Goal: Transaction & Acquisition: Purchase product/service

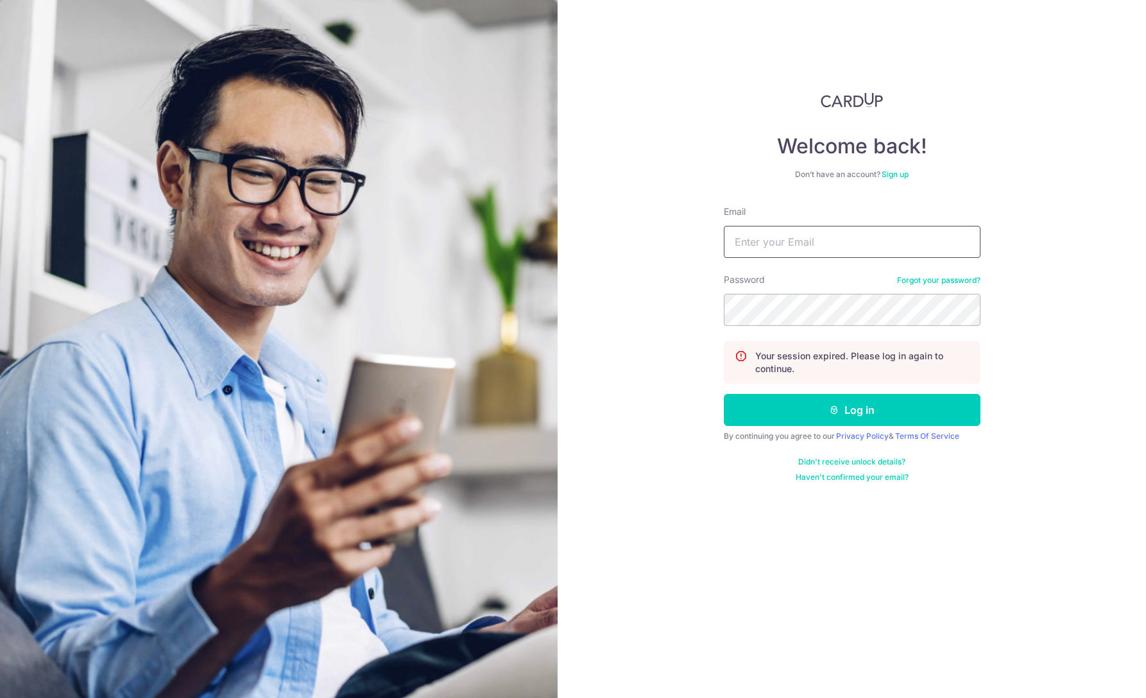
type input "mimis@hexagonassets.com"
click at [863, 414] on button "Log in" at bounding box center [852, 410] width 257 height 32
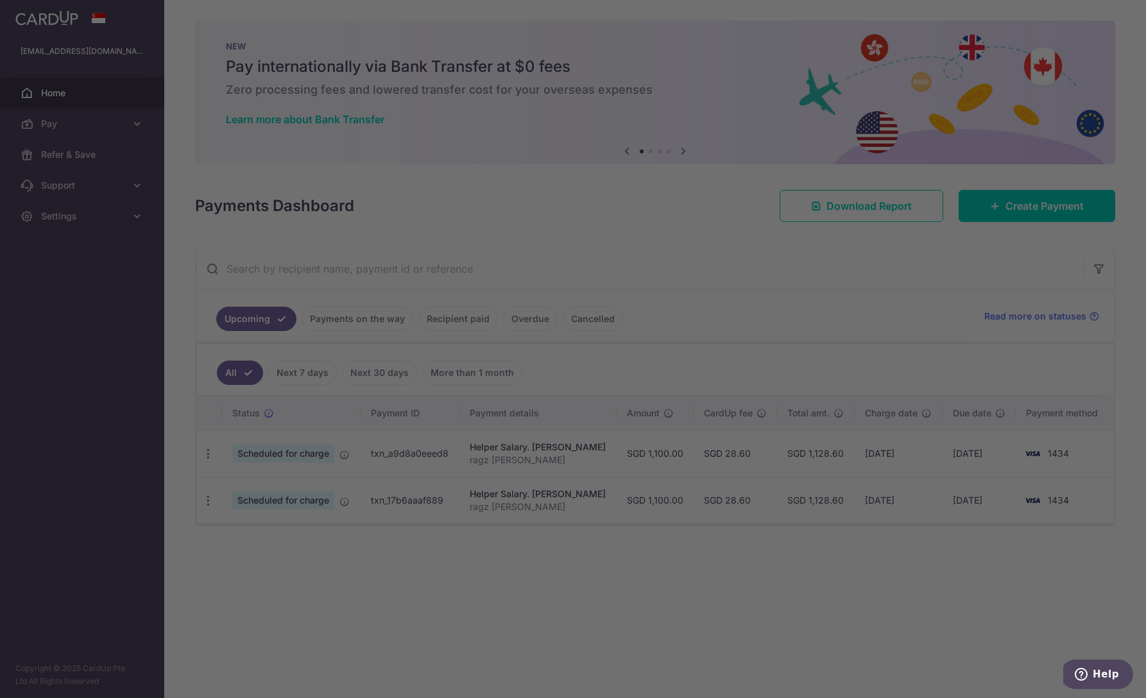
click at [77, 126] on div at bounding box center [579, 352] width 1158 height 705
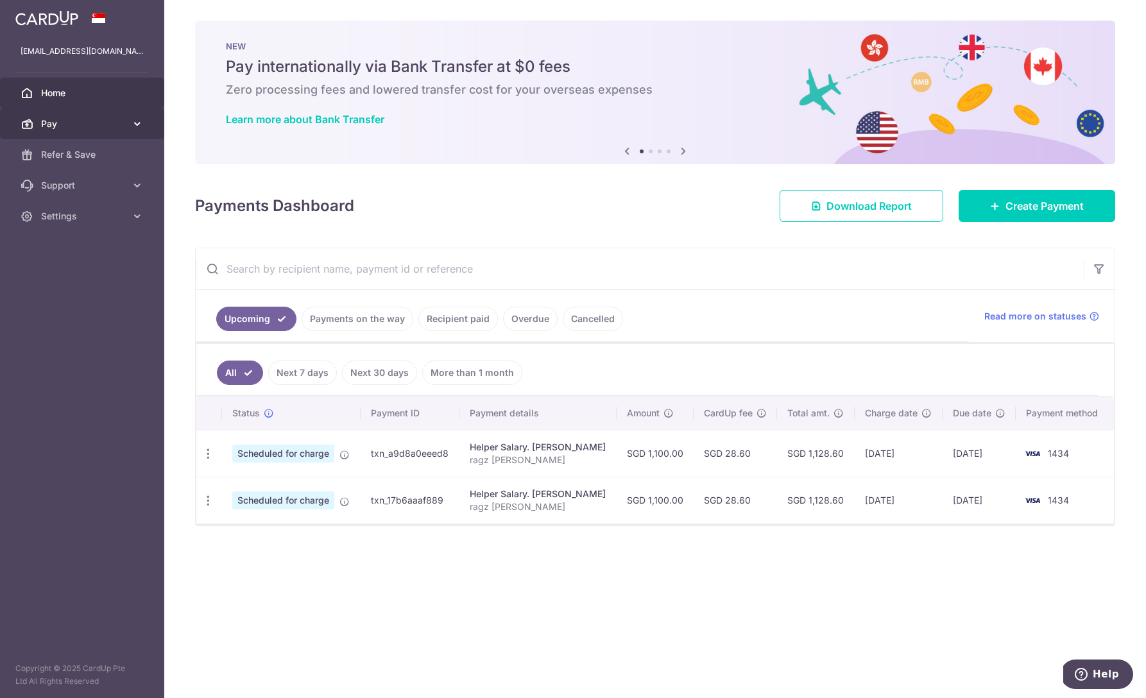
drag, startPoint x: 71, startPoint y: 122, endPoint x: 76, endPoint y: 132, distance: 10.9
click at [71, 122] on span "Pay" at bounding box center [83, 123] width 85 height 13
click at [90, 162] on link "Payments" at bounding box center [82, 154] width 164 height 31
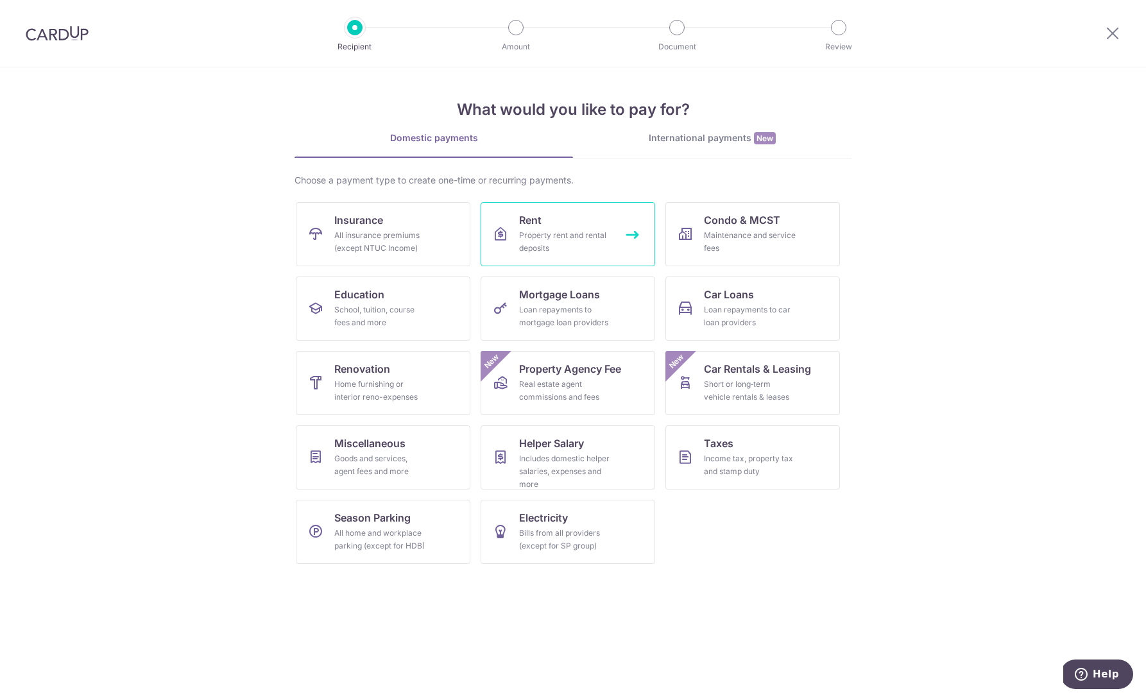
click at [568, 255] on link "Rent Property rent and rental deposits" at bounding box center [568, 234] width 175 height 64
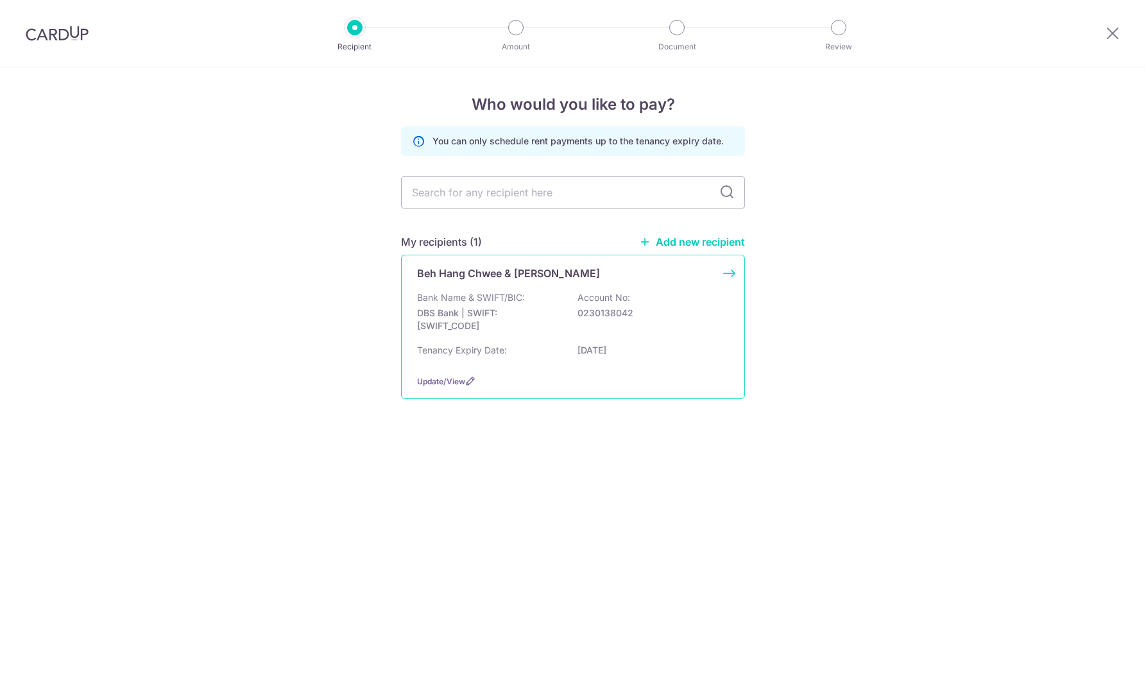
click at [540, 302] on div "Bank Name & SWIFT/BIC: DBS Bank | SWIFT: DBSSSGSGXXX Account No: 0230138042" at bounding box center [573, 314] width 312 height 47
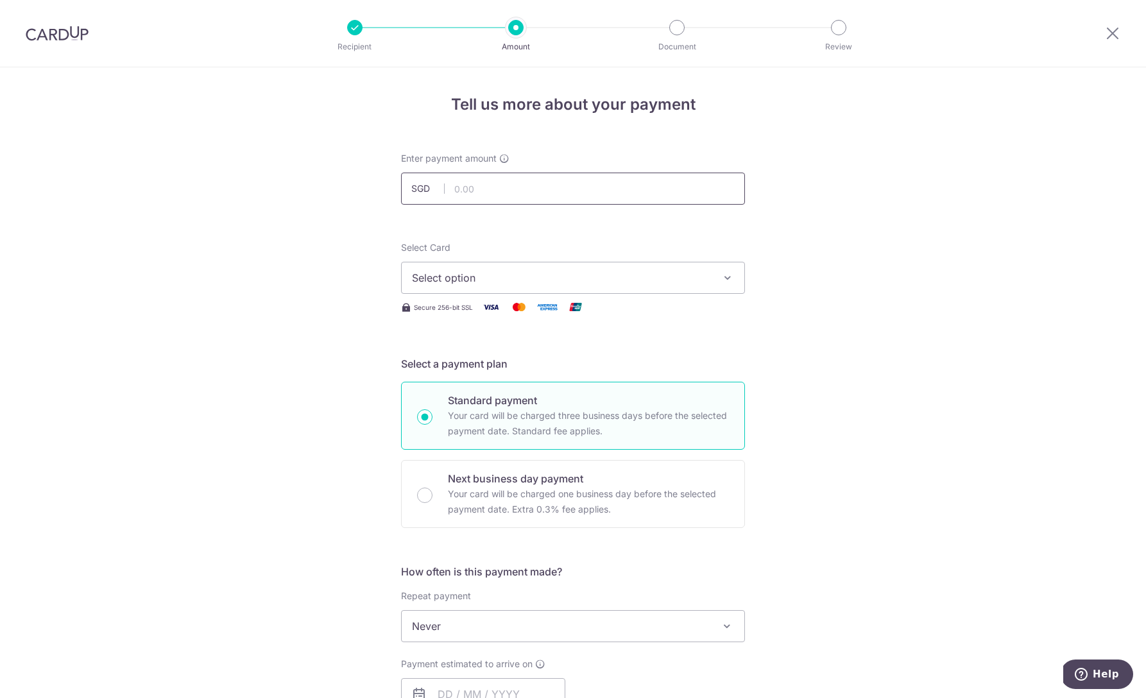
click at [477, 187] on input "text" at bounding box center [573, 189] width 344 height 32
type input "46,000.00"
click at [536, 236] on form "Enter payment amount SGD 46,000.00 46000.00 Select Card Select option Add credi…" at bounding box center [573, 660] width 344 height 1016
click at [545, 280] on span "Select option" at bounding box center [561, 277] width 299 height 15
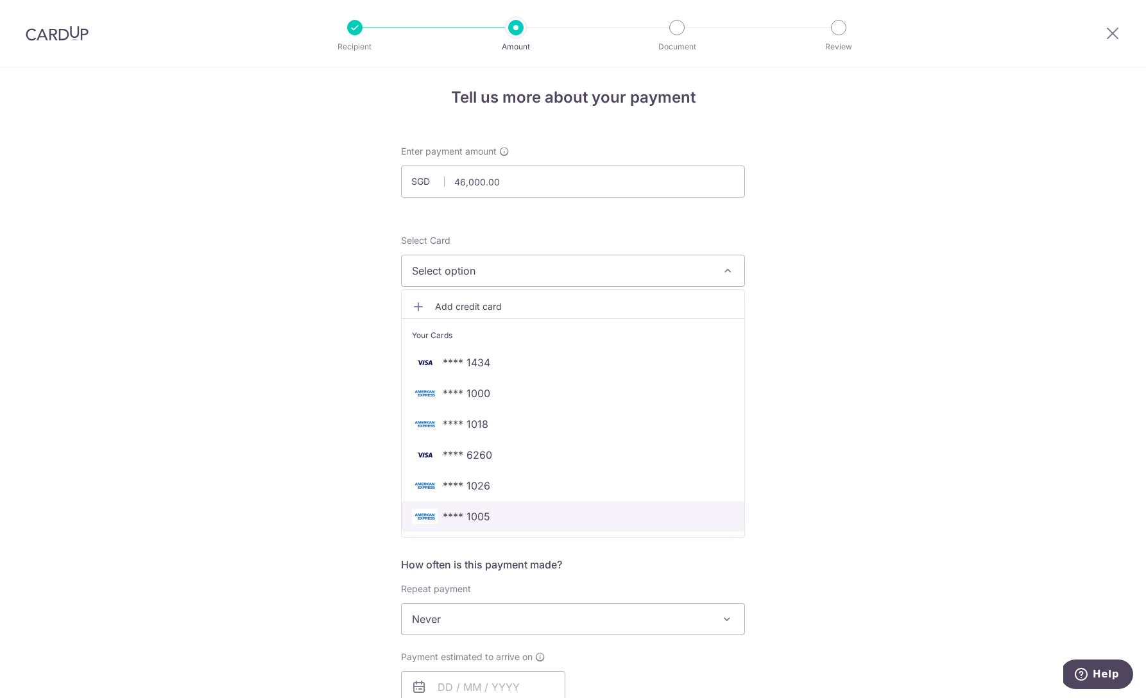
scroll to position [3, 0]
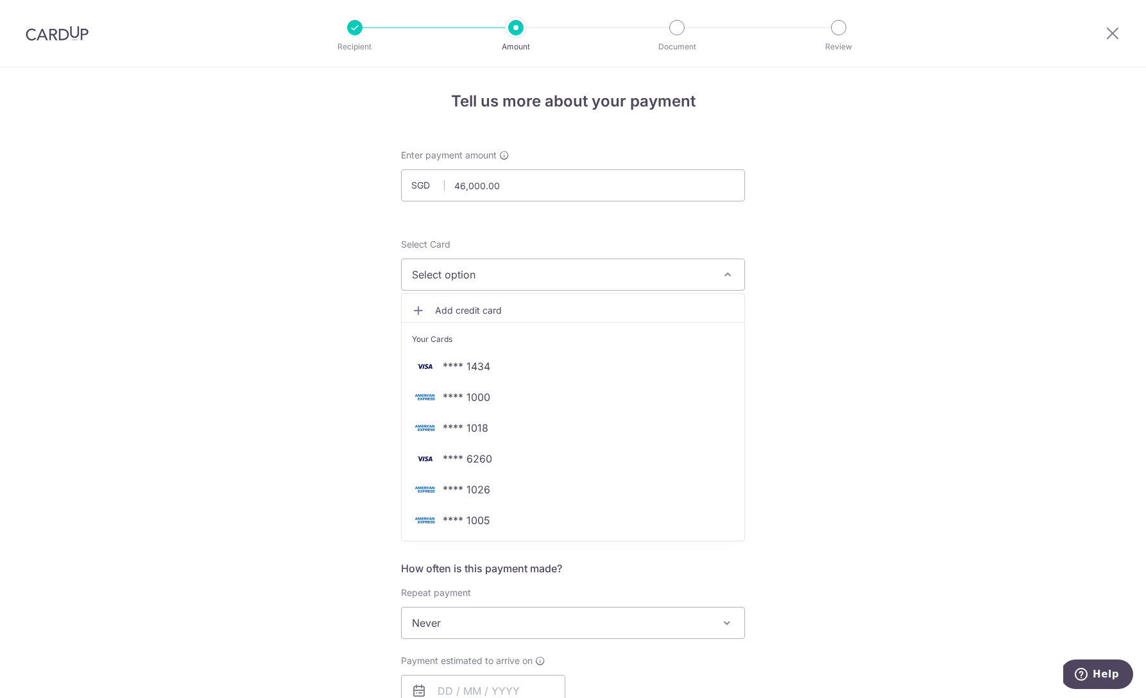
click at [457, 313] on span "Add credit card" at bounding box center [584, 310] width 299 height 13
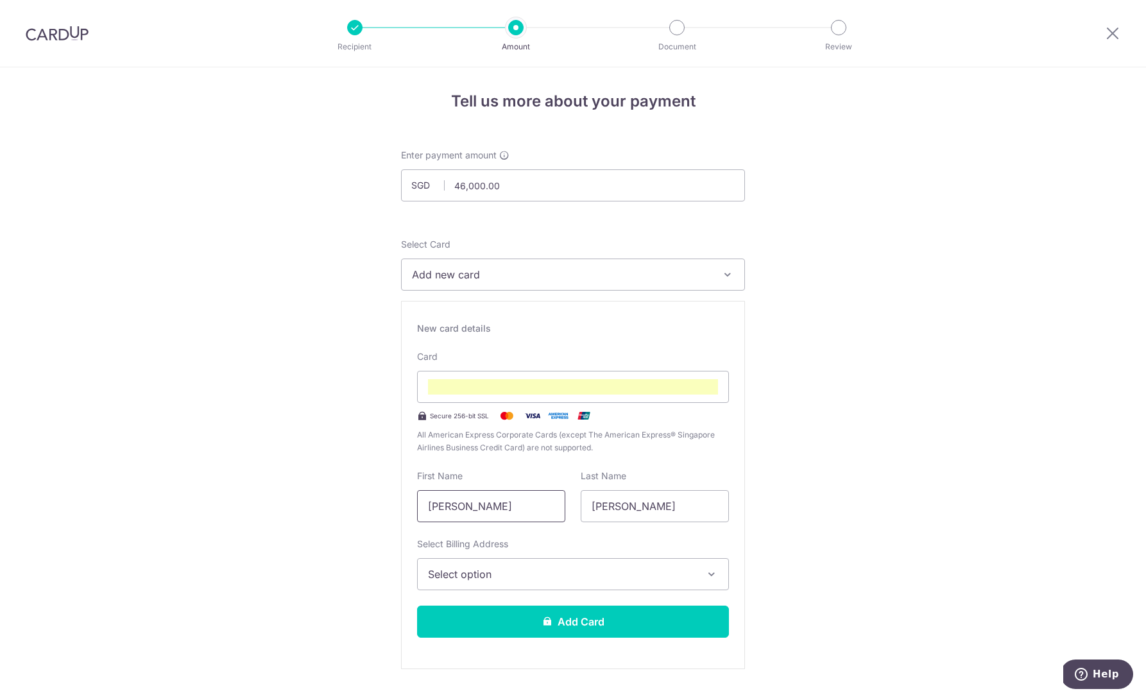
drag, startPoint x: 519, startPoint y: 512, endPoint x: 374, endPoint y: 486, distance: 146.7
type input "Mimi"
type input "Saurajen"
click at [524, 576] on span "Select option" at bounding box center [561, 574] width 267 height 15
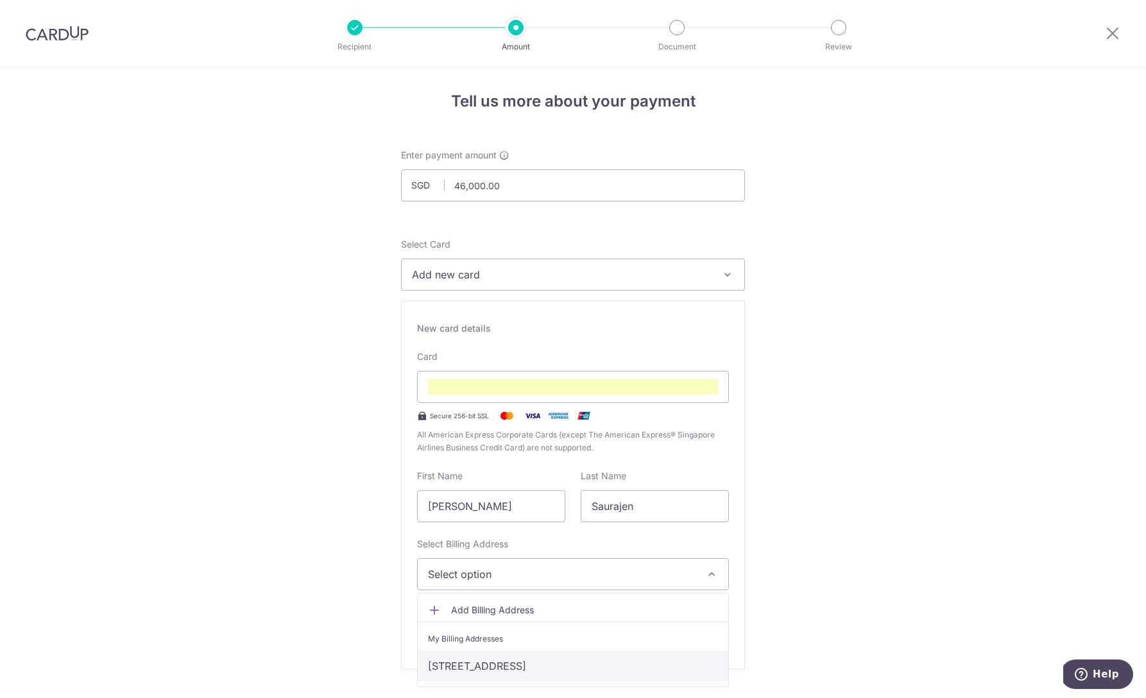
click at [513, 671] on link "253 Ocean drive, Singapore, Singapore-098452" at bounding box center [573, 666] width 311 height 31
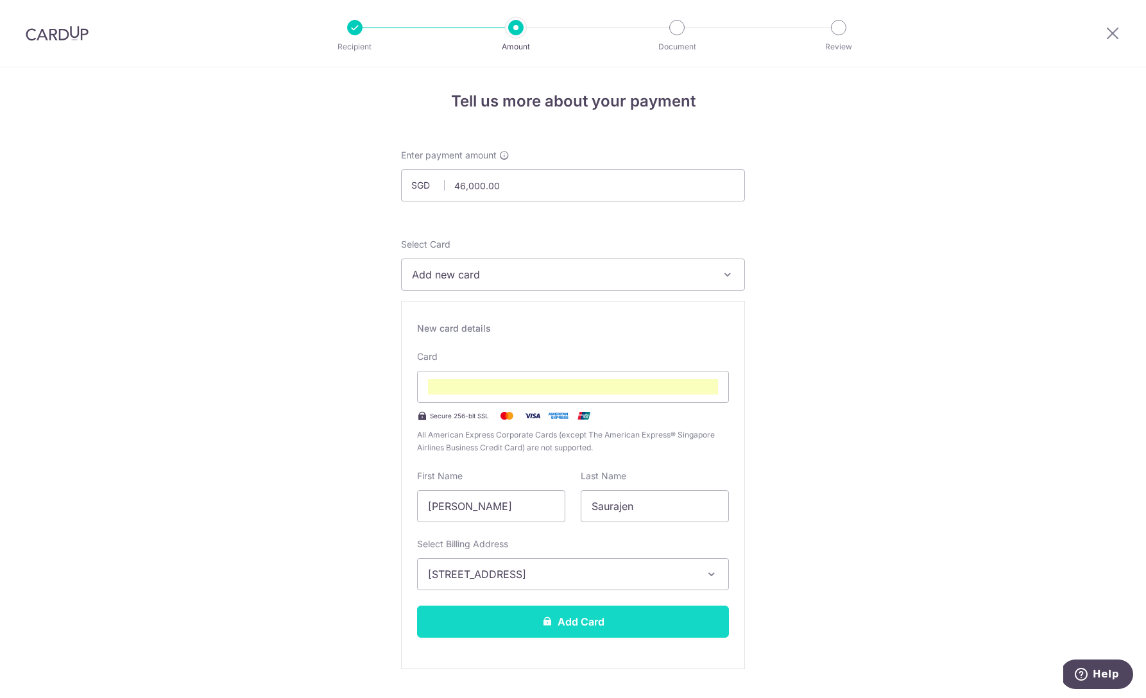
click at [554, 626] on button "Add Card" at bounding box center [573, 622] width 312 height 32
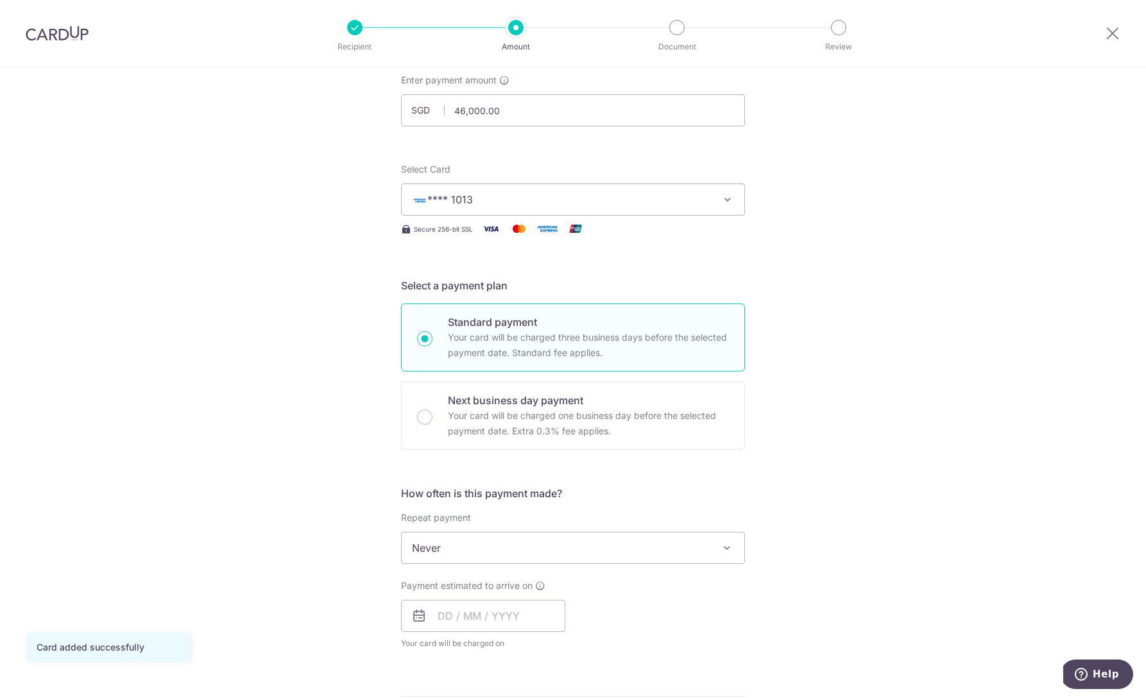
scroll to position [83, 0]
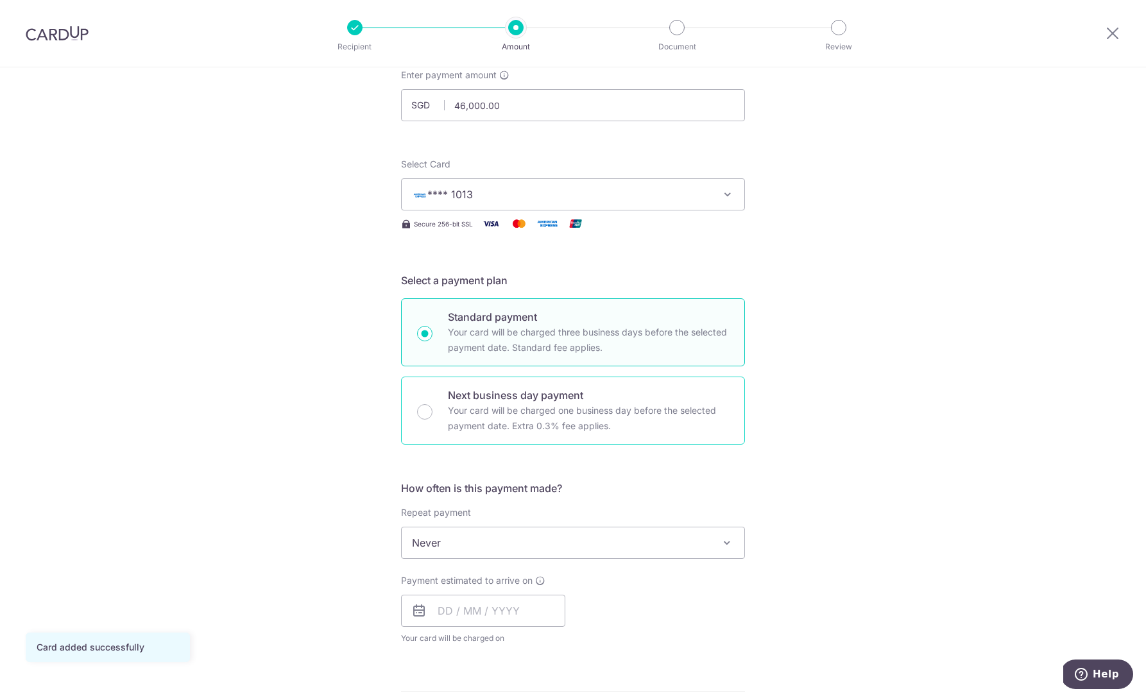
click at [553, 425] on p "Your card will be charged one business day before the selected payment date. Ex…" at bounding box center [588, 418] width 281 height 31
click at [433, 420] on input "Next business day payment Your card will be charged one business day before the…" at bounding box center [424, 411] width 15 height 15
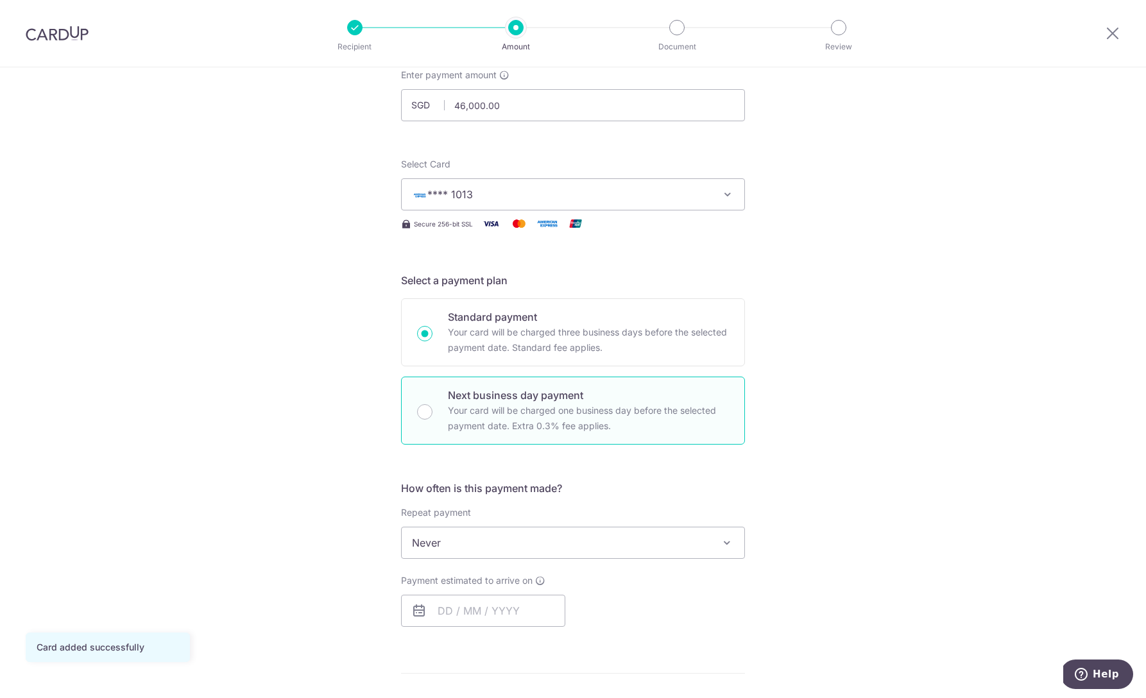
radio input "false"
radio input "true"
click at [496, 610] on input "text" at bounding box center [483, 611] width 164 height 32
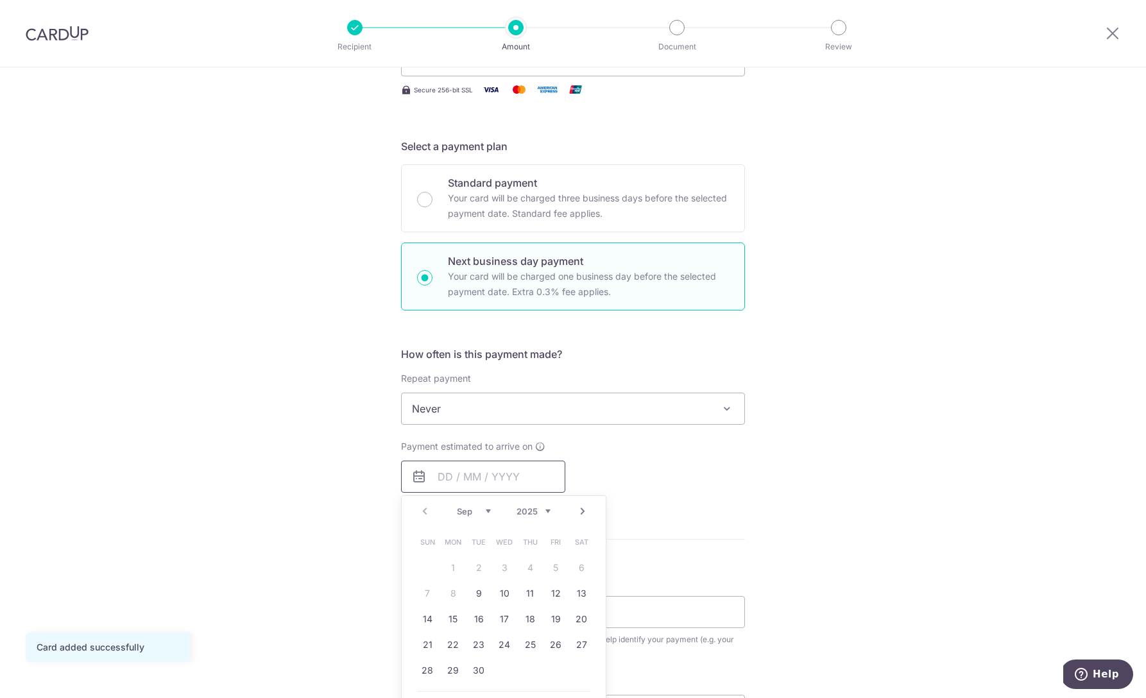
scroll to position [230, 0]
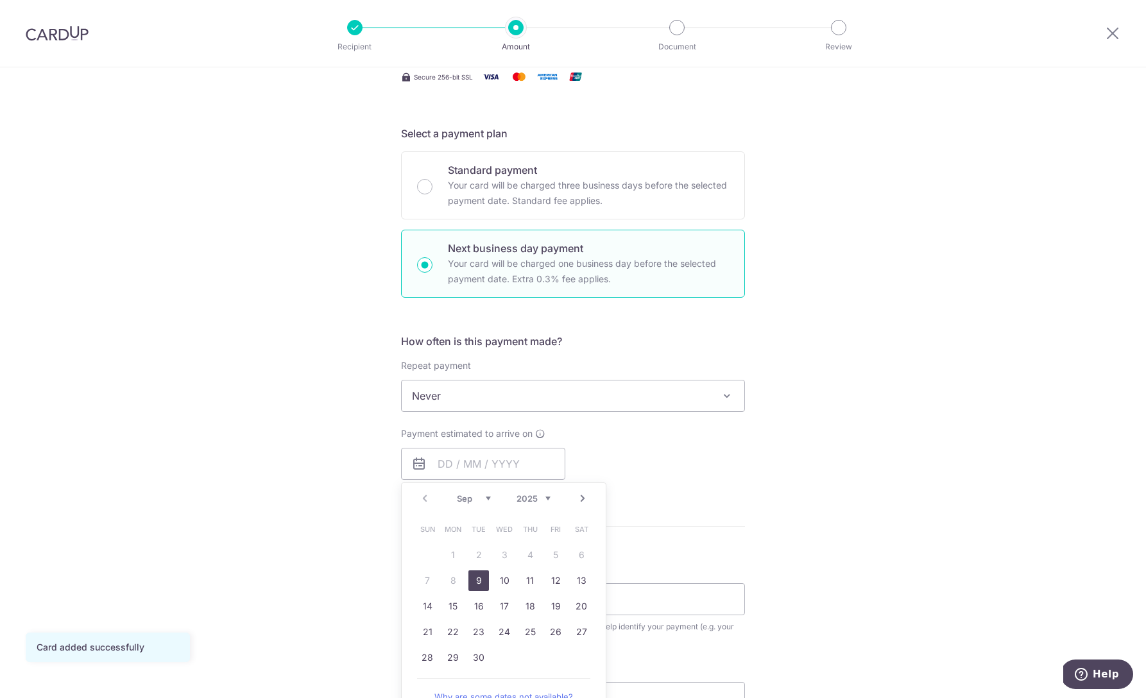
click at [474, 582] on link "9" at bounding box center [479, 581] width 21 height 21
type input "09/09/2025"
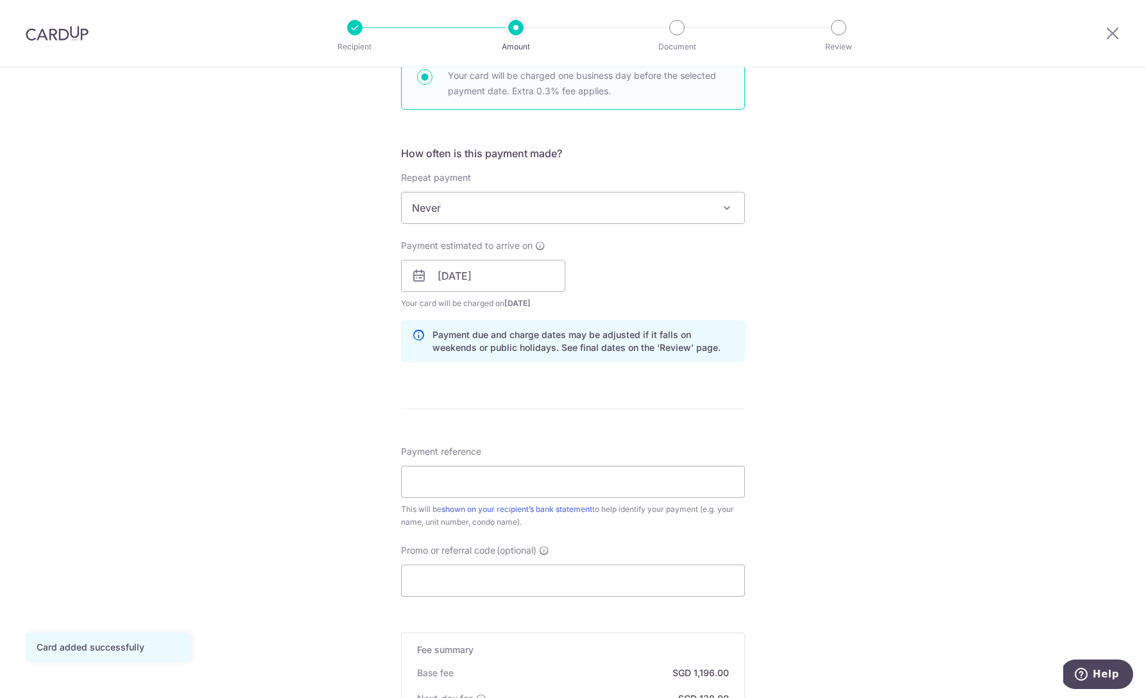
scroll to position [433, 0]
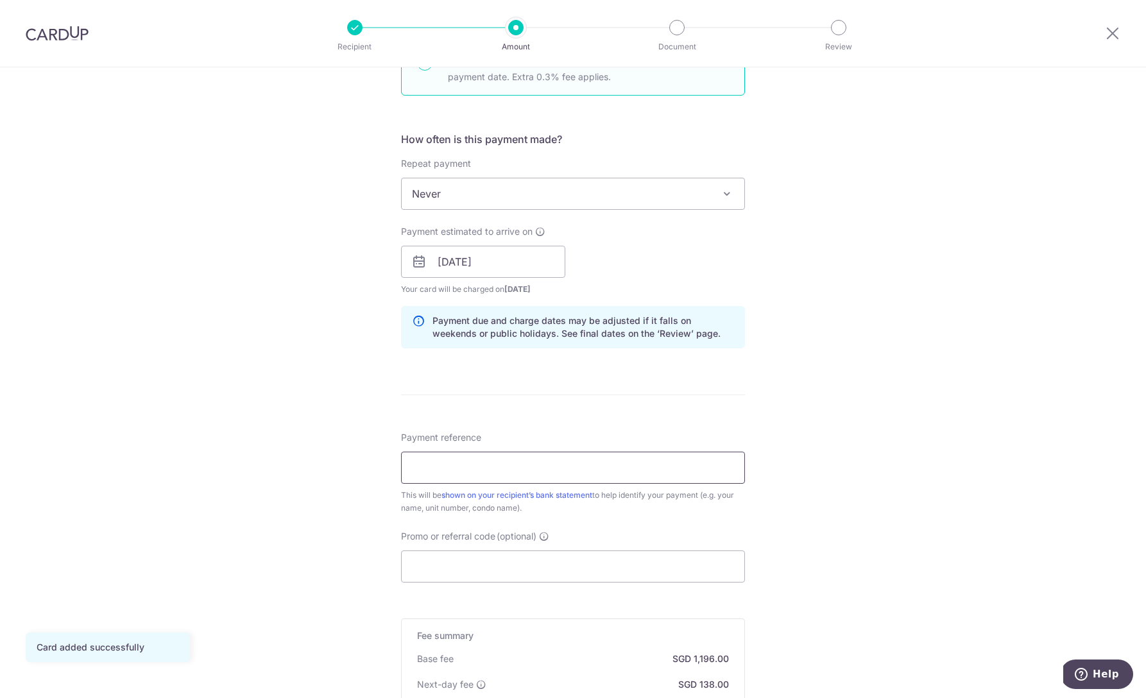
click at [487, 463] on input "Payment reference" at bounding box center [573, 468] width 344 height 32
type input "253 ocean drive"
click at [607, 518] on div "Payment reference 253 ocean drive 15/35 This will be shown on your recipient’s …" at bounding box center [573, 506] width 344 height 151
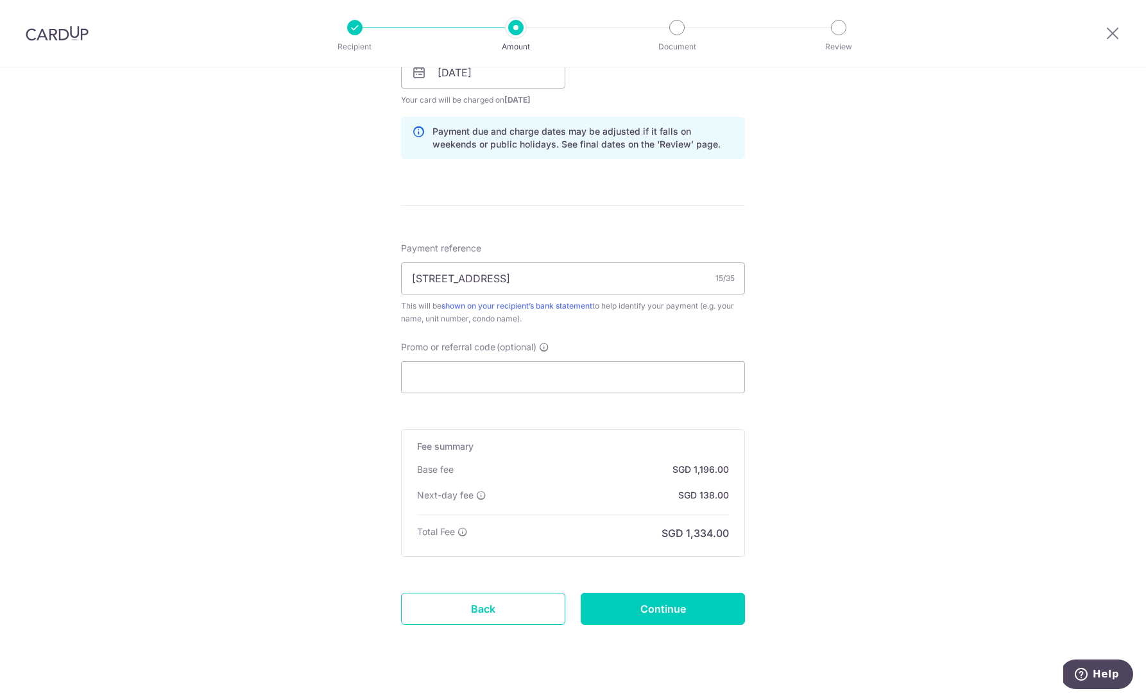
scroll to position [626, 0]
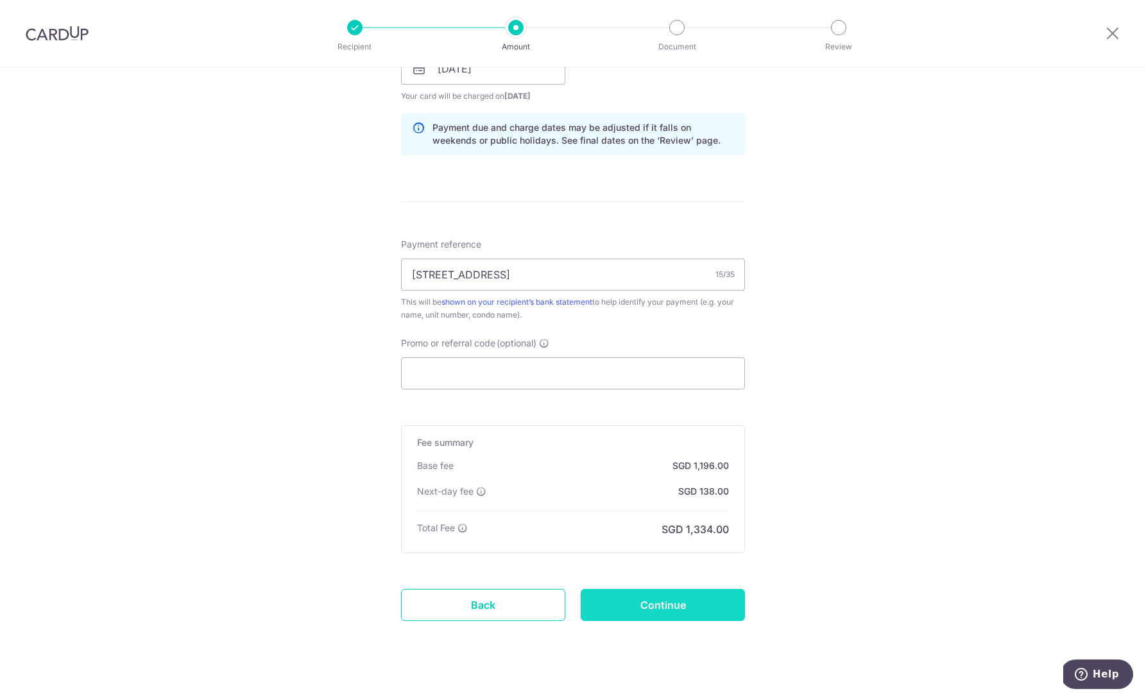
click at [641, 608] on input "Continue" at bounding box center [663, 605] width 164 height 32
type input "Create Schedule"
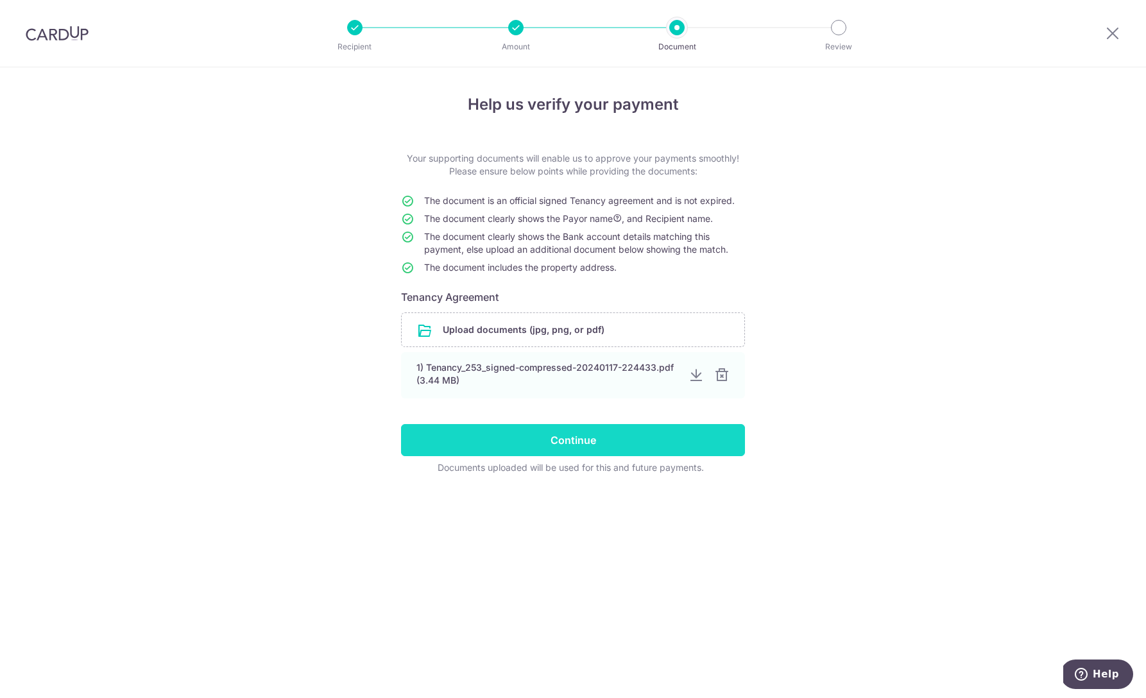
click at [555, 431] on input "Continue" at bounding box center [573, 440] width 344 height 32
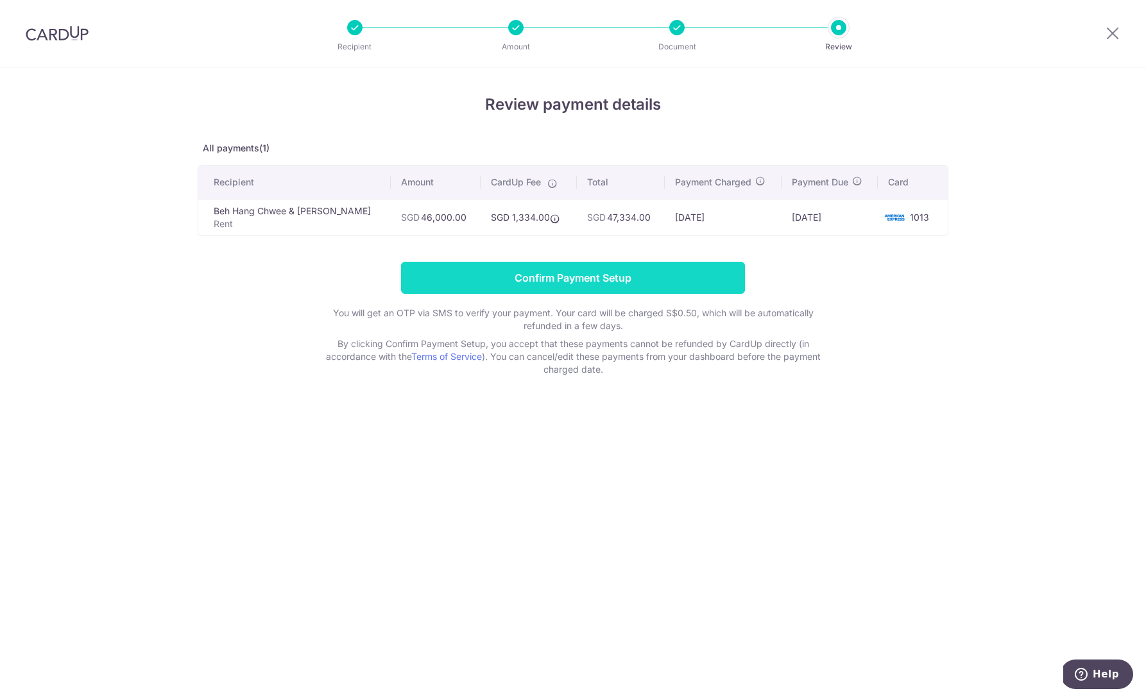
click at [622, 269] on input "Confirm Payment Setup" at bounding box center [573, 278] width 344 height 32
